Goal: Find specific page/section: Find specific page/section

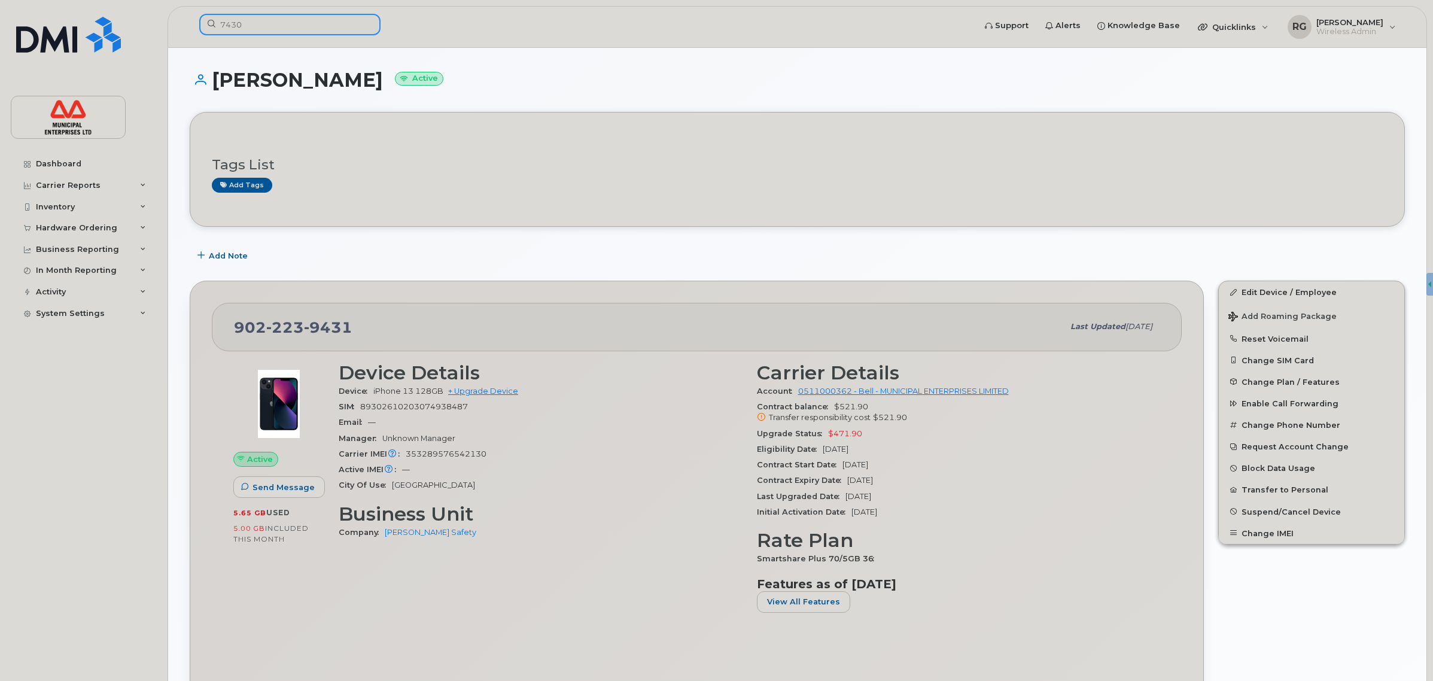
drag, startPoint x: 219, startPoint y: 28, endPoint x: -80, endPoint y: 26, distance: 298.6
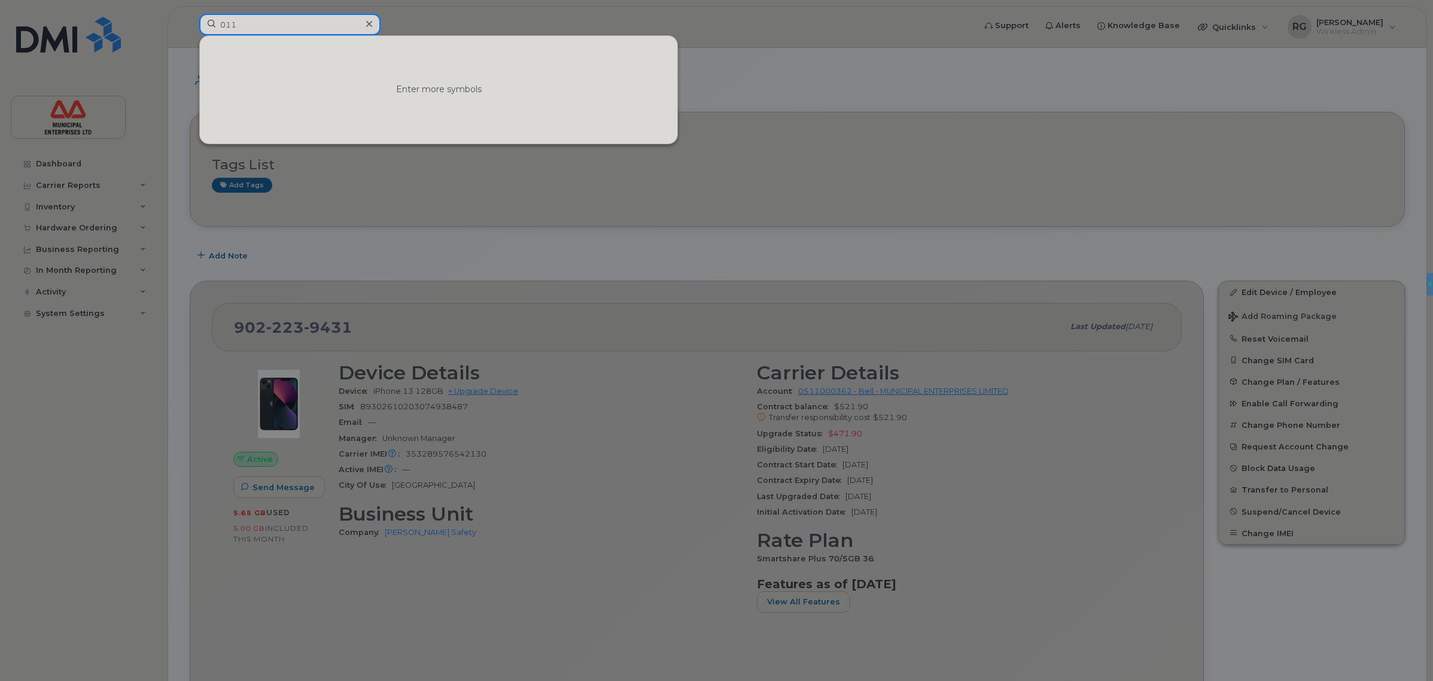
type input "0113"
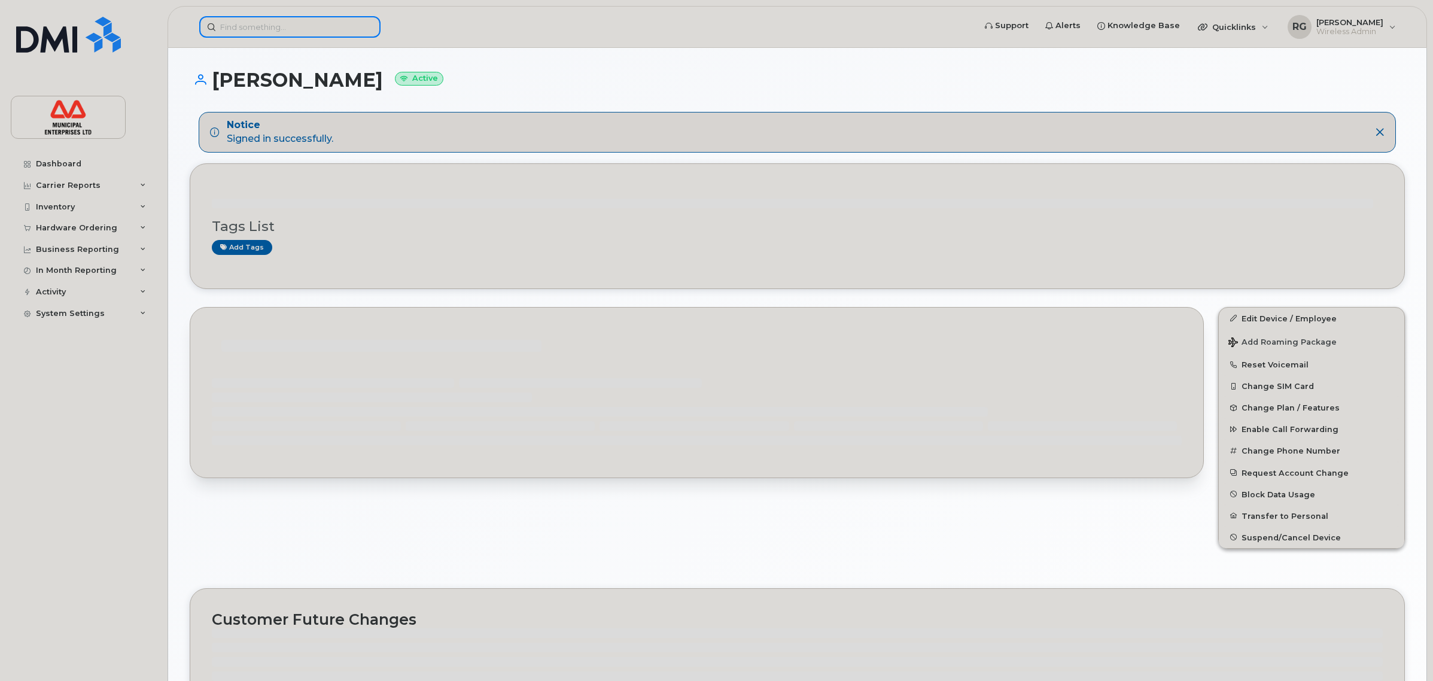
click at [273, 32] on input at bounding box center [289, 27] width 181 height 22
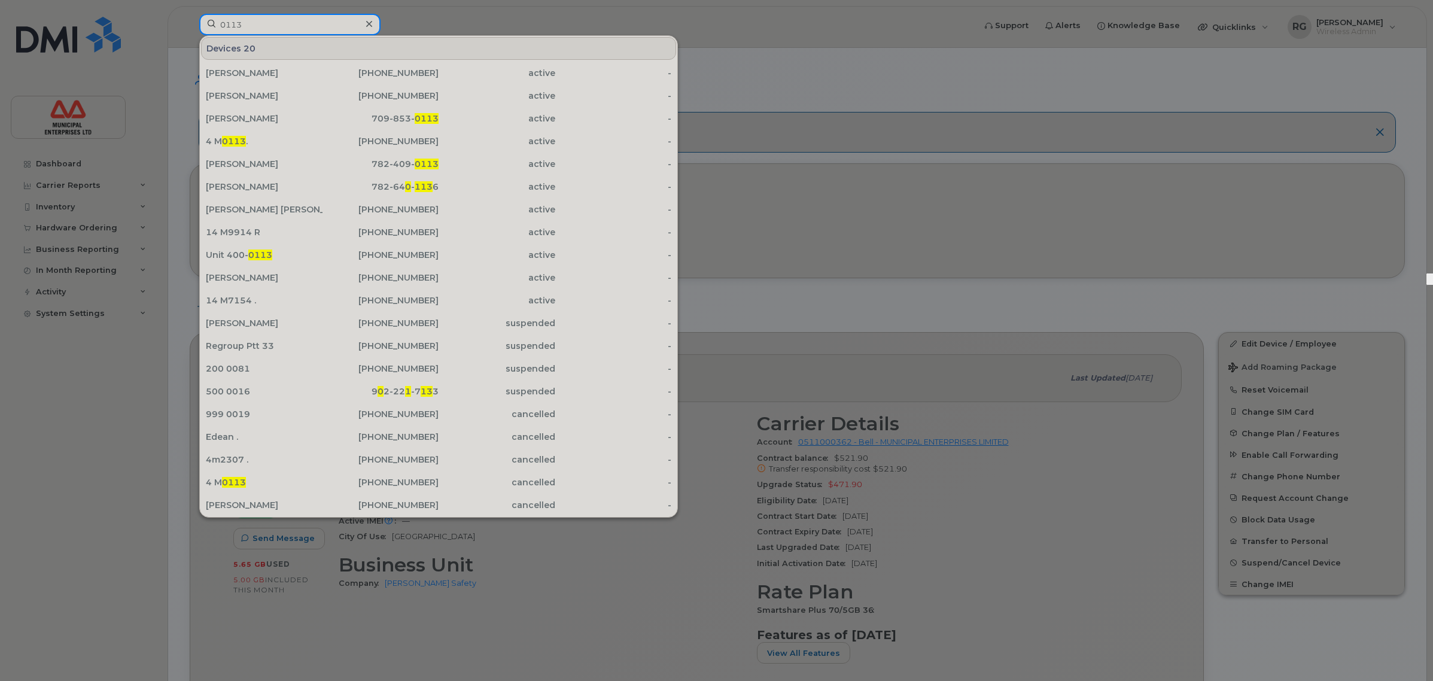
type input "0113"
click at [842, 90] on div at bounding box center [716, 340] width 1433 height 681
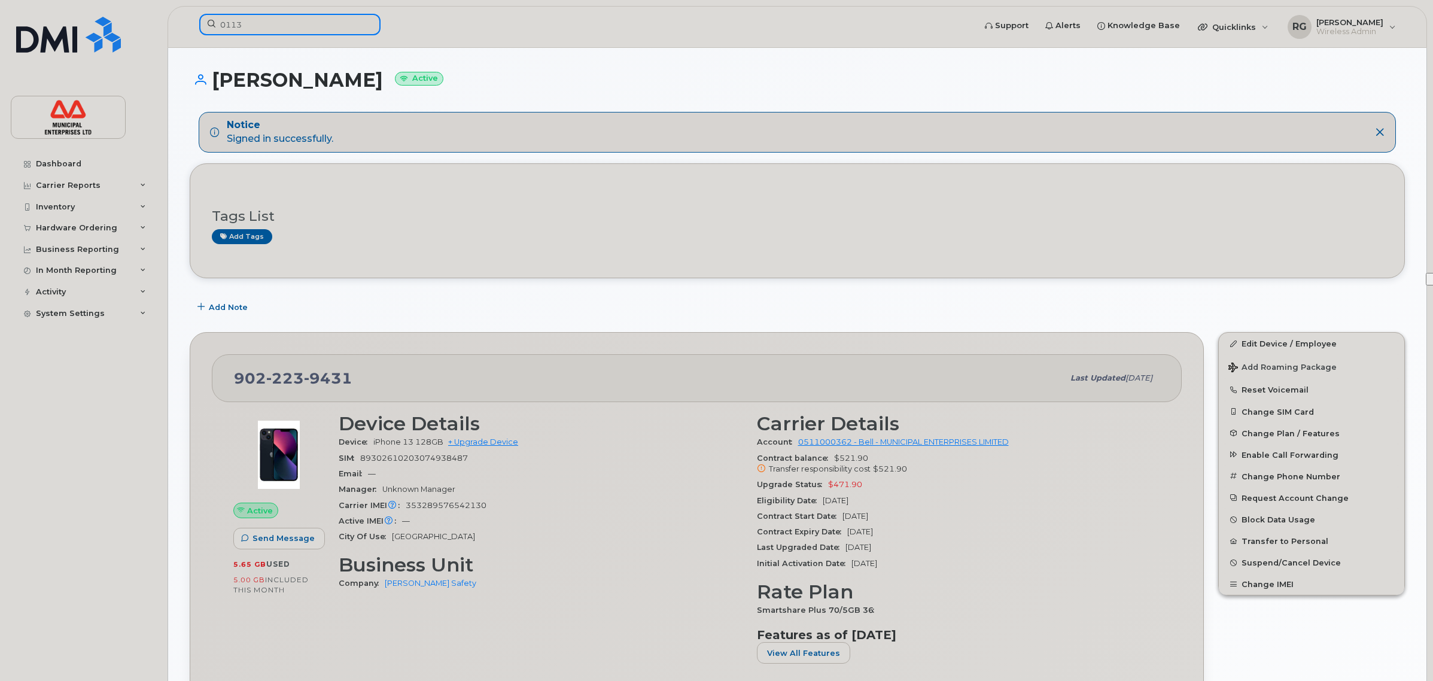
click at [280, 28] on input "0113" at bounding box center [289, 25] width 181 height 22
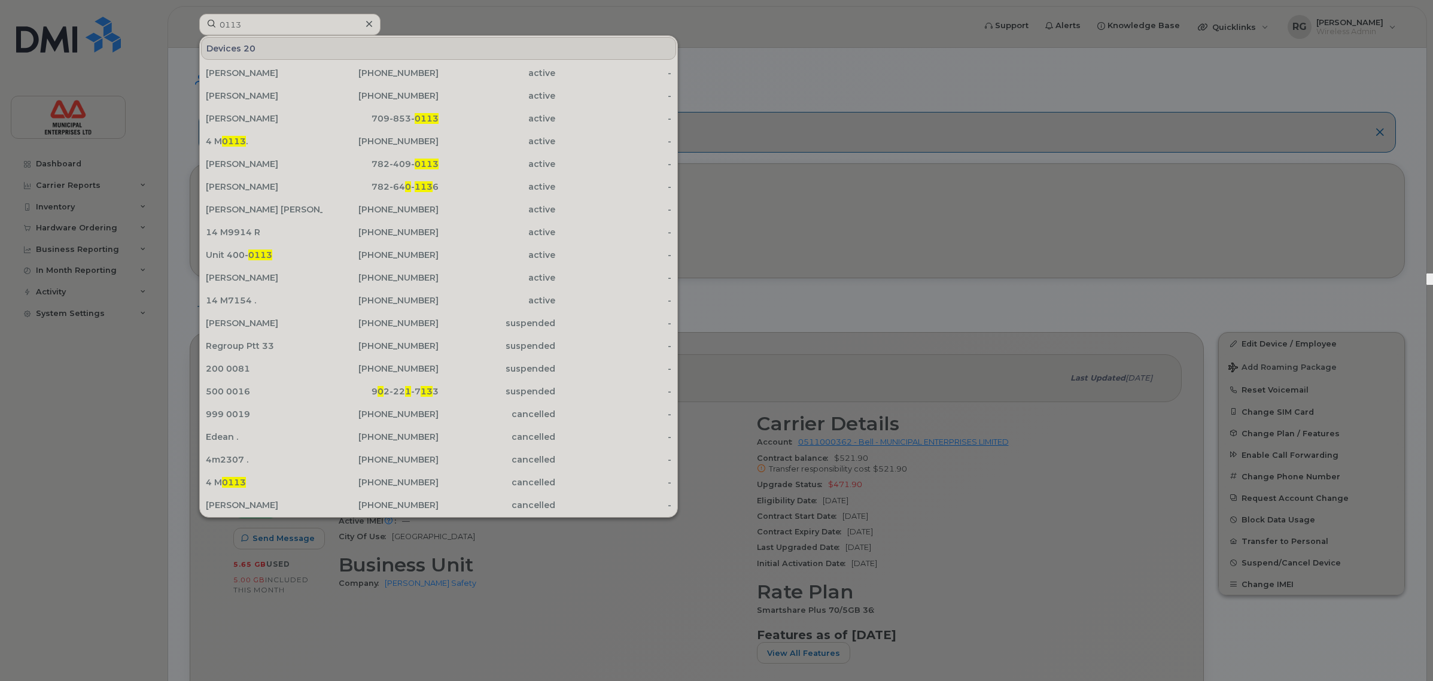
click at [738, 66] on div at bounding box center [716, 340] width 1433 height 681
